Goal: Information Seeking & Learning: Learn about a topic

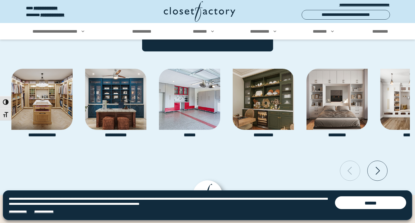
scroll to position [1293, 0]
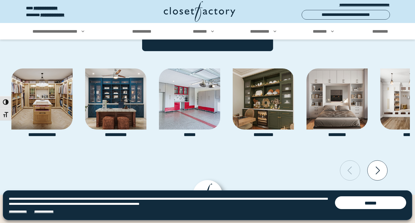
click at [382, 176] on icon "Next slide" at bounding box center [377, 171] width 20 height 20
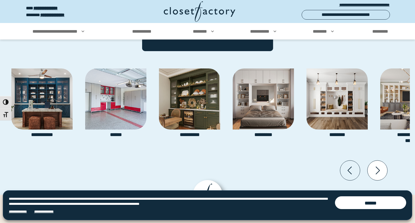
click at [382, 176] on icon "Next slide" at bounding box center [377, 171] width 20 height 20
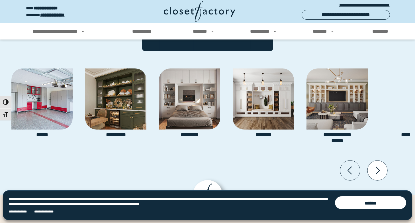
click at [382, 176] on icon "Next slide" at bounding box center [377, 171] width 20 height 20
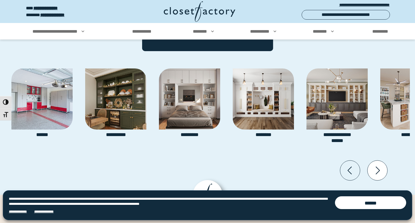
click at [382, 176] on icon "Next slide" at bounding box center [377, 171] width 20 height 20
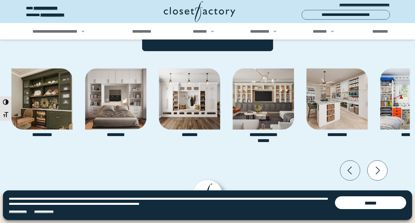
click at [382, 176] on icon "Next slide" at bounding box center [377, 171] width 20 height 20
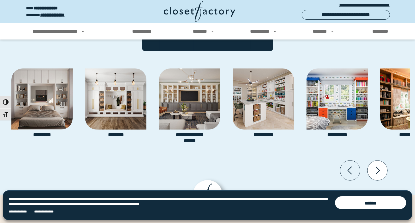
click at [382, 176] on icon "Next slide" at bounding box center [377, 171] width 20 height 20
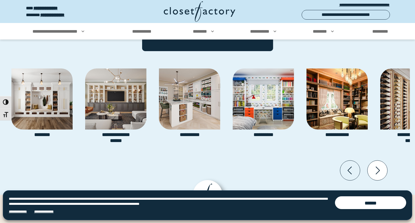
click at [382, 176] on icon "Next slide" at bounding box center [377, 171] width 20 height 20
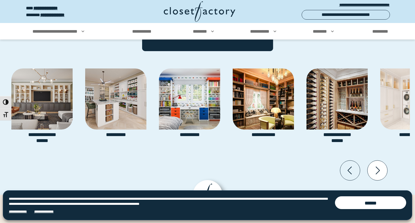
click at [382, 176] on icon "Next slide" at bounding box center [377, 171] width 20 height 20
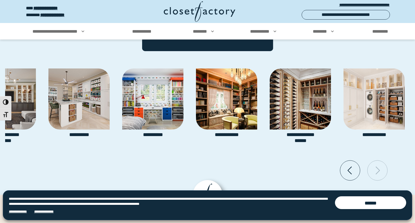
click at [382, 176] on icon "Next slide" at bounding box center [377, 171] width 20 height 20
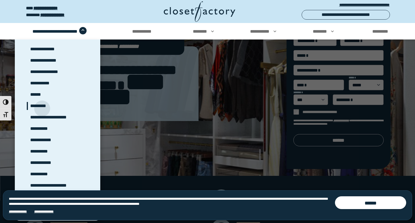
scroll to position [48, 0]
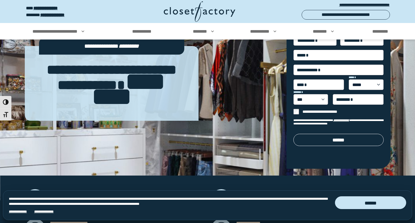
click at [370, 202] on button "******" at bounding box center [370, 203] width 71 height 13
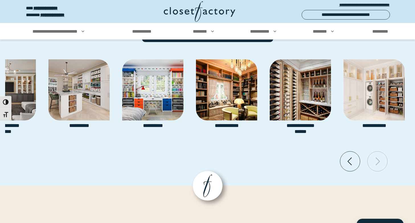
scroll to position [1302, 0]
click at [353, 158] on icon "Previous slide" at bounding box center [350, 161] width 20 height 20
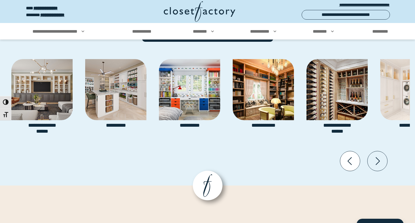
click at [353, 158] on icon "Previous slide" at bounding box center [350, 161] width 20 height 20
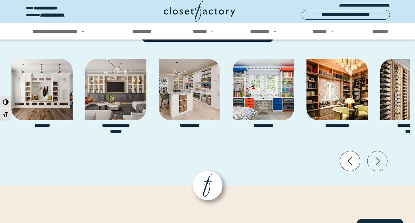
click at [353, 158] on icon "Previous slide" at bounding box center [350, 161] width 20 height 20
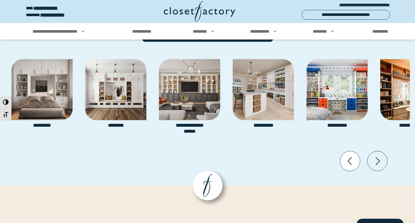
click at [353, 158] on icon "Previous slide" at bounding box center [350, 161] width 20 height 20
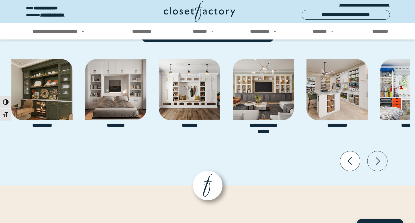
click at [353, 158] on icon "Previous slide" at bounding box center [350, 161] width 20 height 20
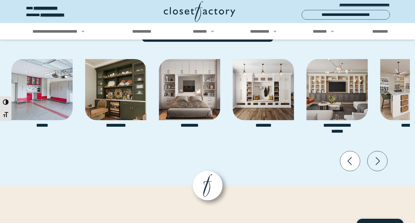
click at [353, 158] on icon "Previous slide" at bounding box center [350, 161] width 20 height 20
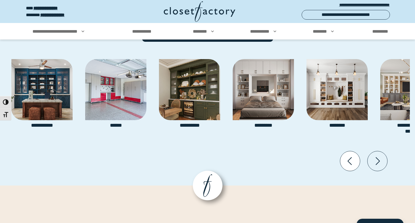
click at [353, 158] on icon "Previous slide" at bounding box center [350, 161] width 20 height 20
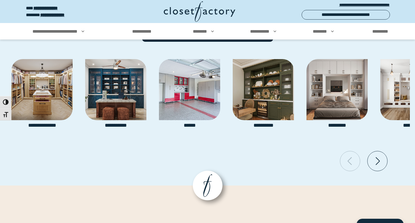
click at [353, 158] on icon "Previous slide" at bounding box center [350, 161] width 20 height 20
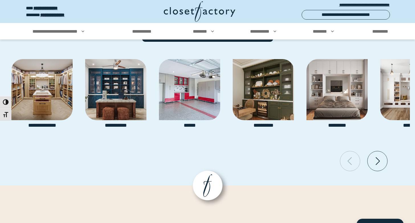
click at [353, 158] on icon "Previous slide" at bounding box center [350, 161] width 20 height 20
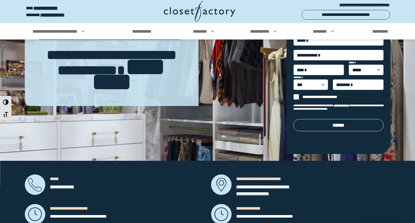
scroll to position [0, 0]
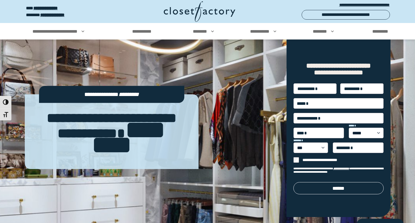
click at [0, 59] on img at bounding box center [207, 145] width 415 height 210
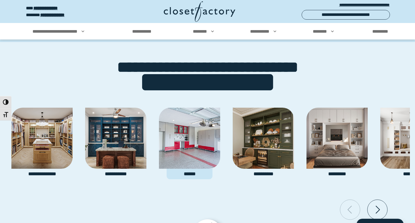
scroll to position [1258, 0]
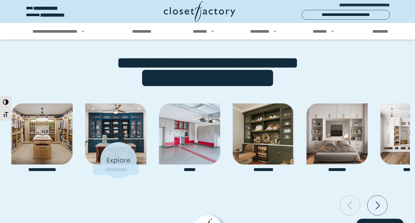
click at [118, 161] on img "Pages Gallery" at bounding box center [115, 134] width 61 height 61
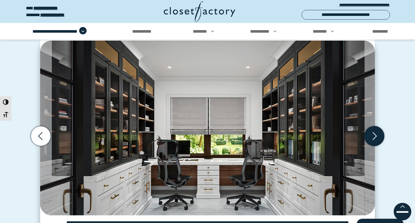
scroll to position [158, 0]
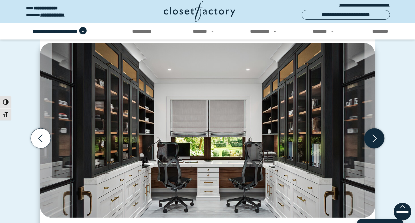
click at [376, 141] on icon "Next slide" at bounding box center [374, 139] width 20 height 20
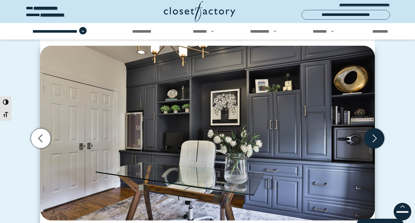
click at [376, 141] on icon "Next slide" at bounding box center [374, 139] width 20 height 20
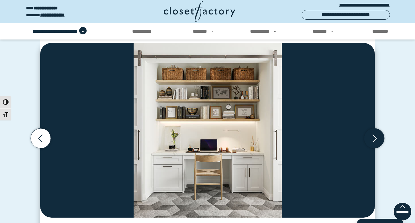
click at [376, 141] on icon "Next slide" at bounding box center [374, 139] width 20 height 20
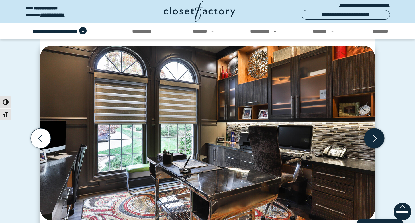
click at [376, 141] on icon "Next slide" at bounding box center [374, 139] width 20 height 20
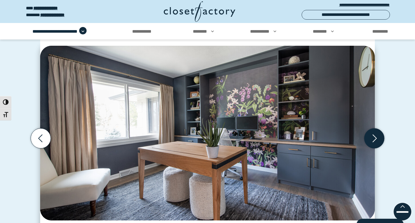
click at [376, 141] on icon "Next slide" at bounding box center [374, 139] width 20 height 20
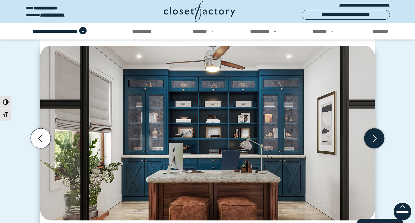
click at [376, 141] on icon "Next slide" at bounding box center [374, 139] width 20 height 20
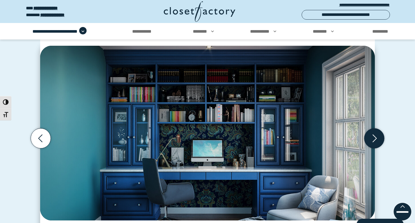
click at [376, 141] on icon "Next slide" at bounding box center [374, 139] width 20 height 20
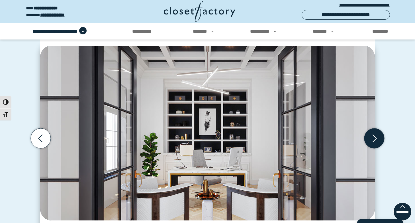
click at [376, 141] on icon "Next slide" at bounding box center [374, 139] width 20 height 20
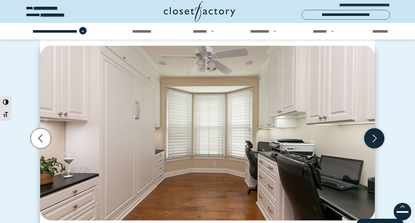
click at [376, 141] on icon "Next slide" at bounding box center [374, 139] width 20 height 20
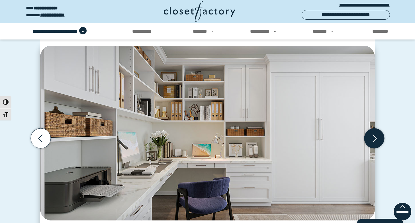
click at [376, 141] on icon "Next slide" at bounding box center [374, 139] width 20 height 20
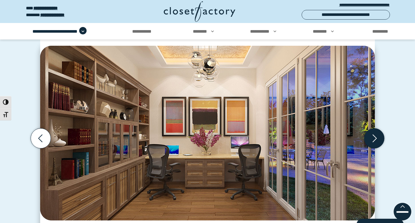
click at [376, 141] on icon "Next slide" at bounding box center [374, 139] width 20 height 20
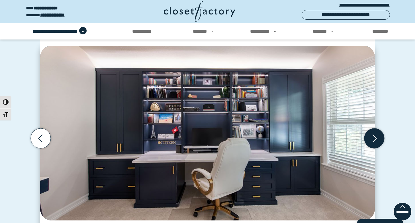
click at [376, 141] on icon "Next slide" at bounding box center [374, 139] width 20 height 20
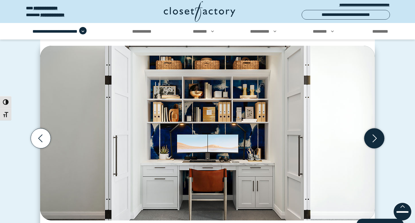
click at [376, 141] on icon "Next slide" at bounding box center [374, 139] width 20 height 20
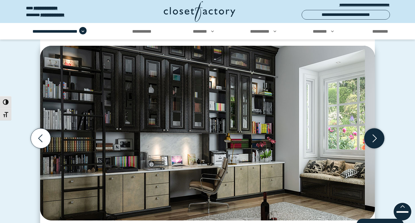
click at [376, 141] on icon "Next slide" at bounding box center [374, 139] width 20 height 20
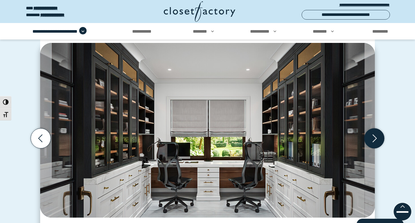
click at [376, 141] on icon "Next slide" at bounding box center [374, 139] width 20 height 20
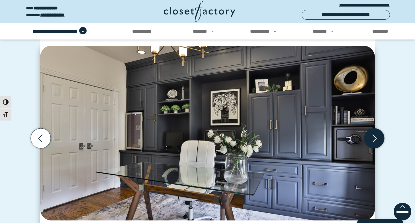
click at [376, 141] on icon "Next slide" at bounding box center [374, 139] width 20 height 20
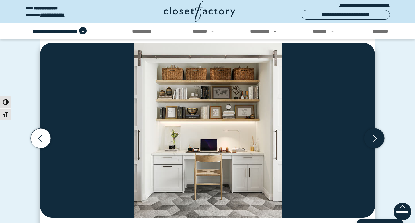
click at [376, 141] on icon "Next slide" at bounding box center [374, 139] width 20 height 20
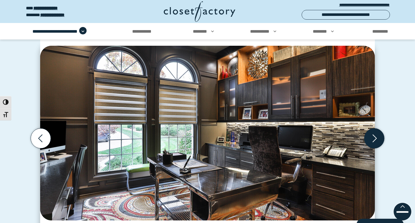
click at [376, 141] on icon "Next slide" at bounding box center [374, 139] width 20 height 20
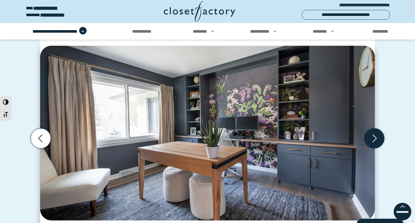
click at [376, 141] on icon "Next slide" at bounding box center [374, 139] width 20 height 20
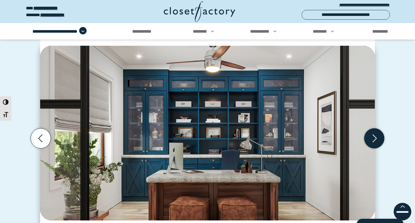
click at [376, 141] on icon "Next slide" at bounding box center [374, 139] width 20 height 20
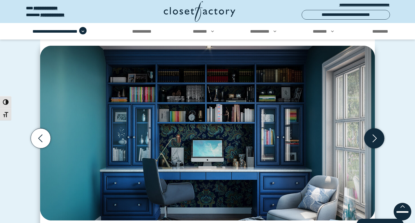
click at [376, 141] on icon "Next slide" at bounding box center [374, 139] width 20 height 20
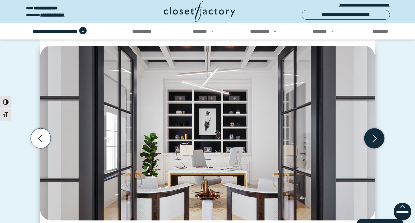
click at [376, 141] on icon "Next slide" at bounding box center [374, 139] width 20 height 20
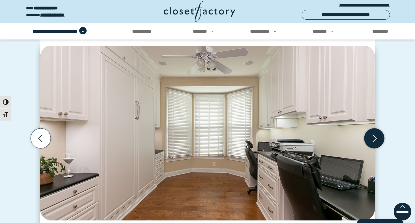
click at [376, 141] on icon "Next slide" at bounding box center [374, 139] width 20 height 20
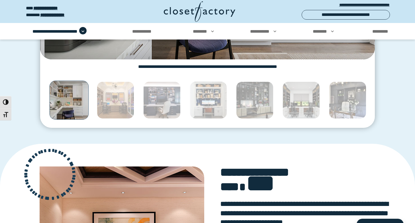
scroll to position [320, 0]
